Goal: Task Accomplishment & Management: Manage account settings

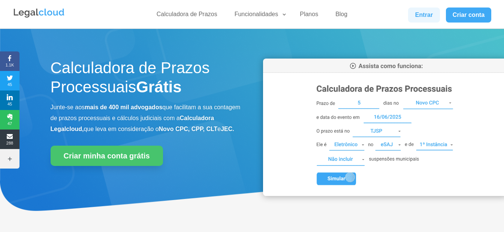
click at [425, 16] on link "Entrar" at bounding box center [423, 14] width 31 height 15
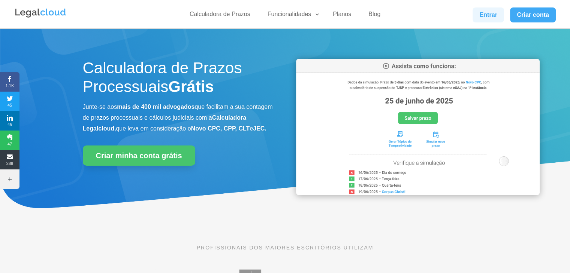
drag, startPoint x: 505, startPoint y: 19, endPoint x: 499, endPoint y: 18, distance: 6.0
click at [499, 18] on div "Entrar Criar conta" at bounding box center [487, 14] width 135 height 15
click at [499, 18] on link "Entrar" at bounding box center [487, 14] width 31 height 15
